Goal: Transaction & Acquisition: Purchase product/service

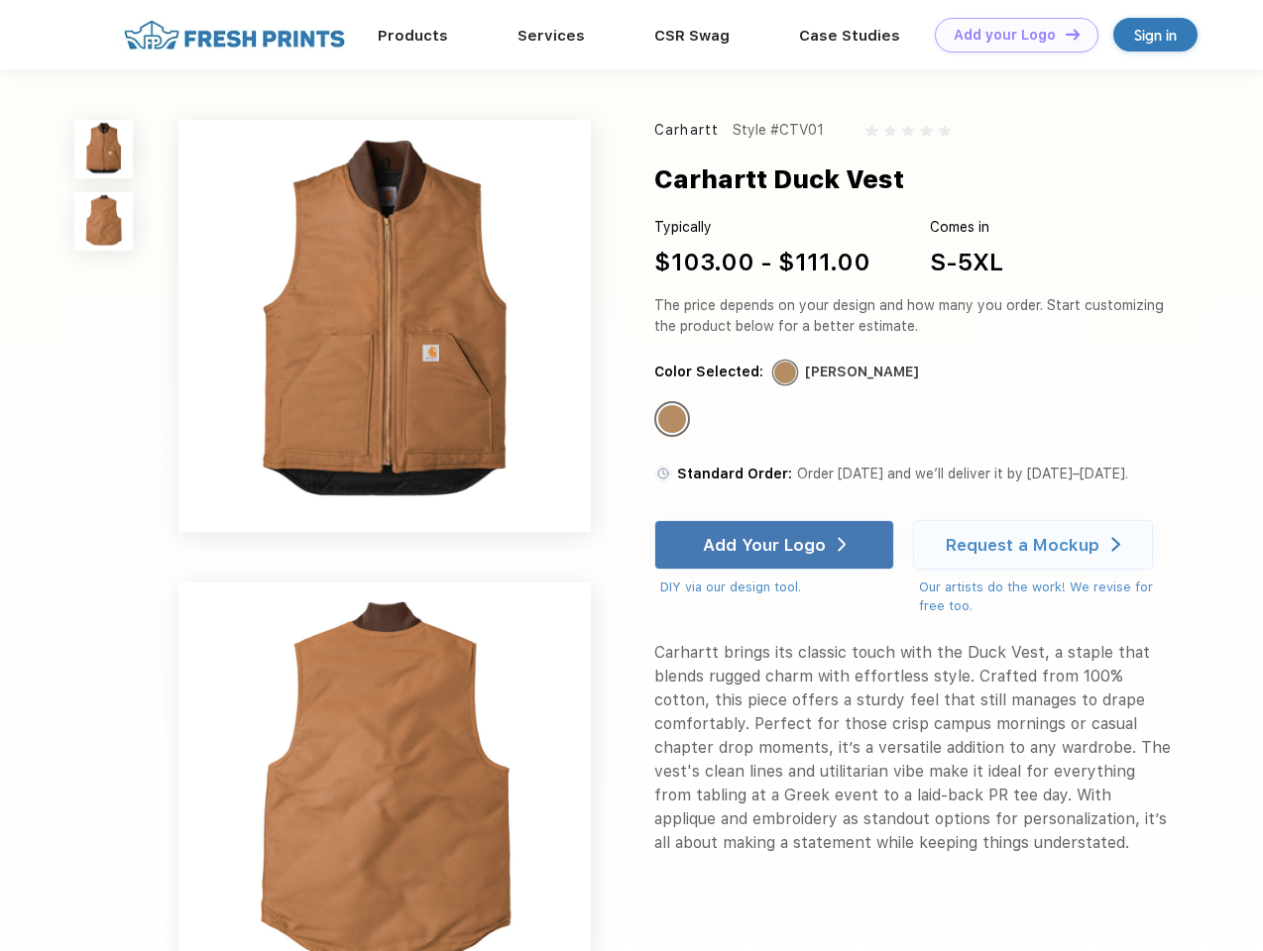
click at [1009, 35] on link "Add your Logo Design Tool" at bounding box center [1016, 35] width 164 height 35
click at [0, 0] on div "Design Tool" at bounding box center [0, 0] width 0 height 0
click at [1063, 34] on link "Add your Logo Design Tool" at bounding box center [1016, 35] width 164 height 35
click at [104, 149] on img at bounding box center [103, 149] width 58 height 58
click at [104, 222] on img at bounding box center [103, 221] width 58 height 58
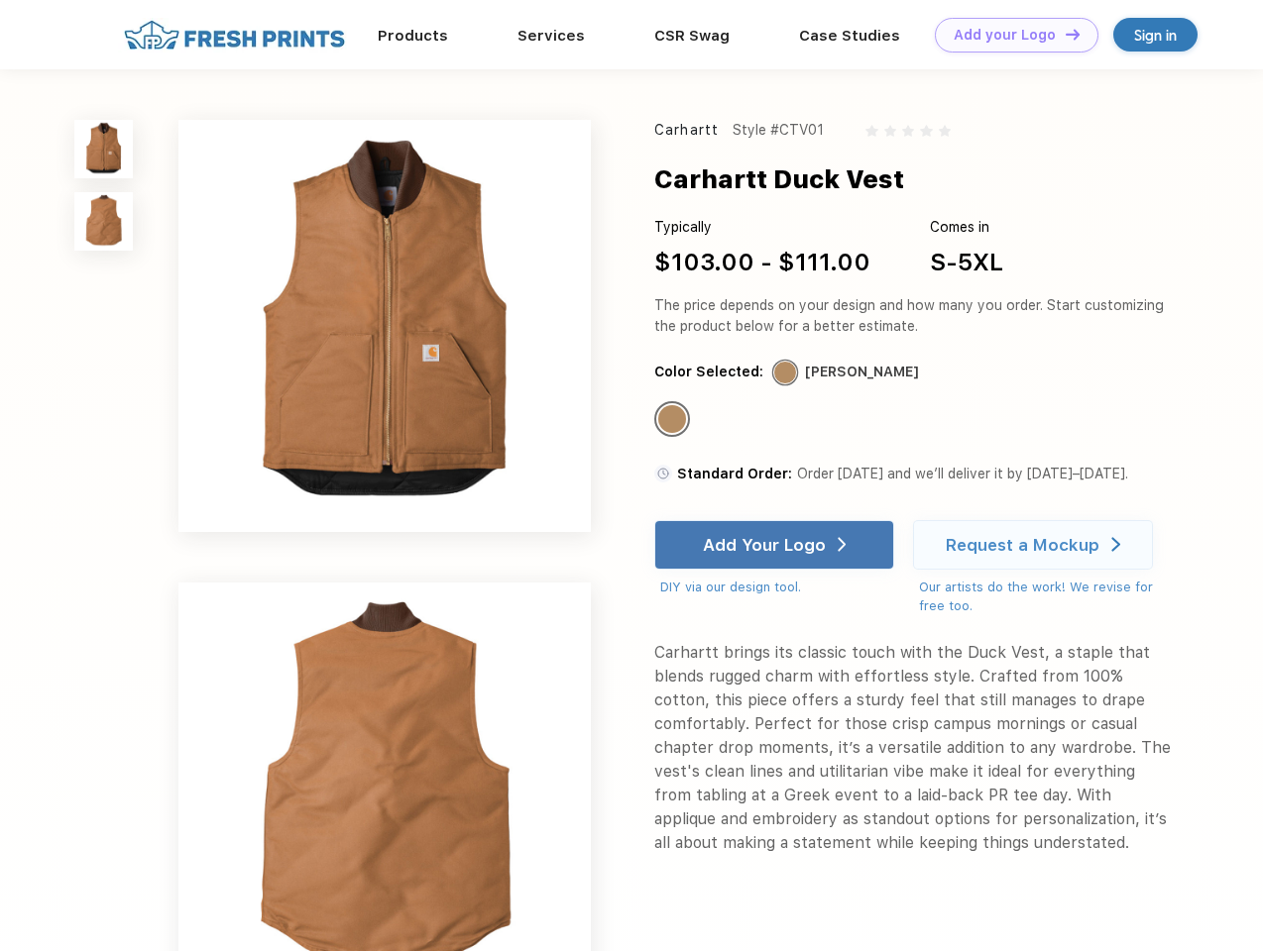
click at [674, 420] on div "Standard Color" at bounding box center [672, 419] width 28 height 28
click at [776, 545] on div "Add Your Logo" at bounding box center [764, 545] width 123 height 20
click at [1036, 545] on div "Request a Mockup" at bounding box center [1022, 545] width 154 height 20
